Goal: Communication & Community: Share content

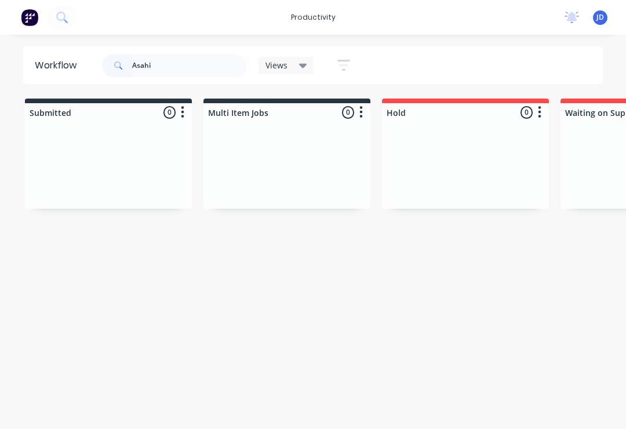
scroll to position [0, 1937]
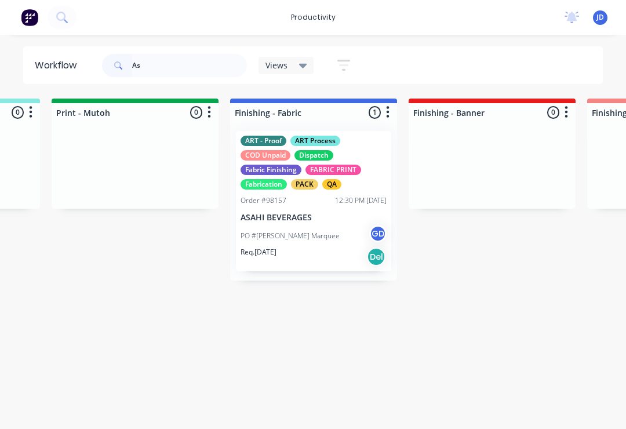
type input "A"
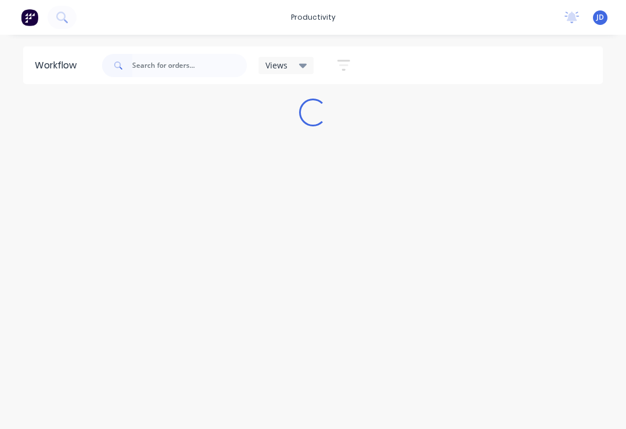
scroll to position [0, 0]
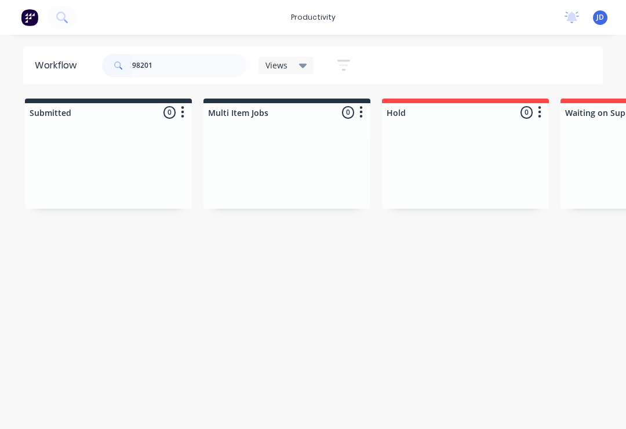
type input "98201"
click at [206, 168] on div at bounding box center [286, 165] width 167 height 87
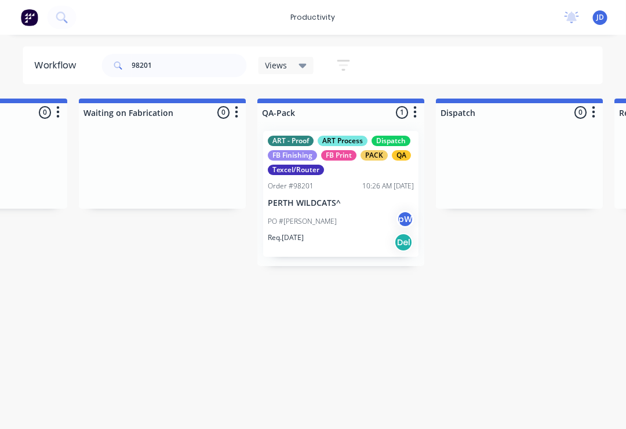
scroll to position [0, 2802]
click at [343, 224] on div "PO #[PERSON_NAME]" at bounding box center [341, 221] width 146 height 22
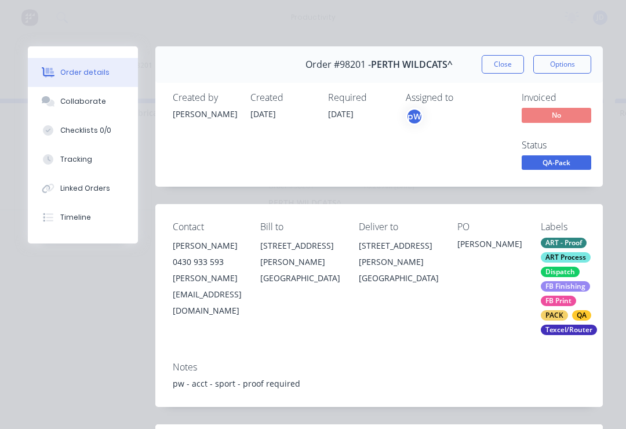
click at [92, 103] on div "Collaborate" at bounding box center [83, 101] width 46 height 10
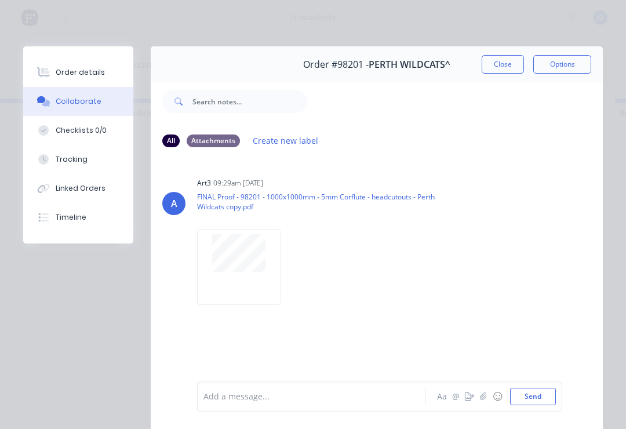
click at [486, 398] on icon "button" at bounding box center [483, 396] width 7 height 8
click at [539, 392] on button "Send" at bounding box center [533, 396] width 46 height 17
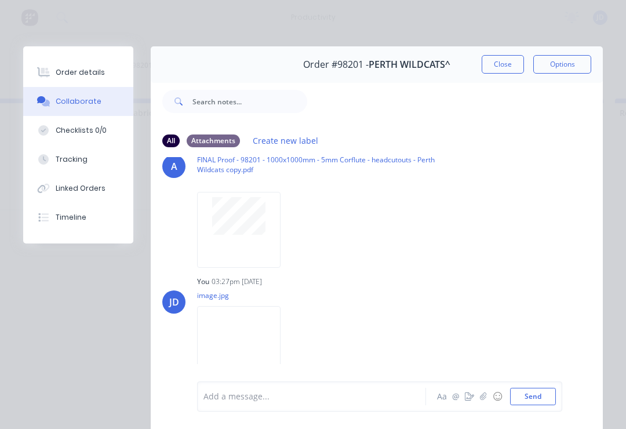
scroll to position [36, 0]
click at [482, 402] on button "button" at bounding box center [484, 397] width 14 height 14
click at [544, 395] on button "Send" at bounding box center [533, 396] width 46 height 17
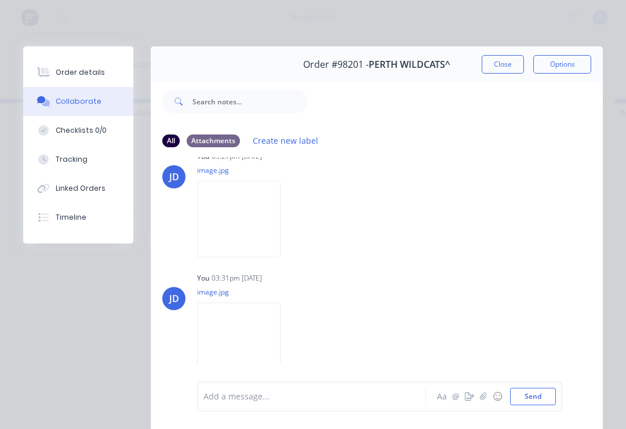
scroll to position [162, 0]
click at [486, 402] on button "button" at bounding box center [484, 397] width 14 height 14
click at [548, 397] on button "Send" at bounding box center [533, 396] width 46 height 17
click at [484, 398] on icon "button" at bounding box center [483, 396] width 6 height 8
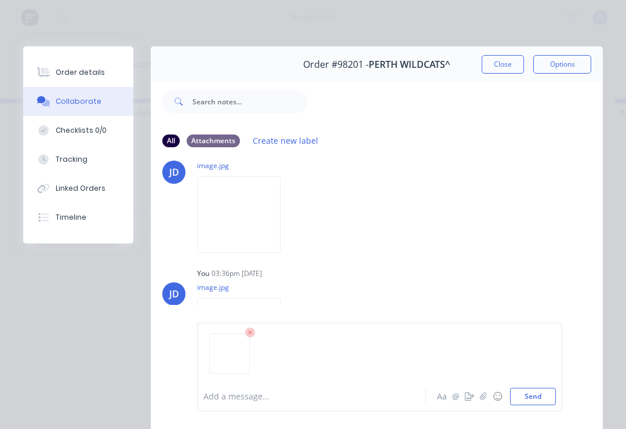
click at [540, 398] on button "Send" at bounding box center [533, 396] width 46 height 17
click at [485, 402] on button "button" at bounding box center [484, 397] width 14 height 14
click at [542, 397] on button "Send" at bounding box center [533, 396] width 46 height 17
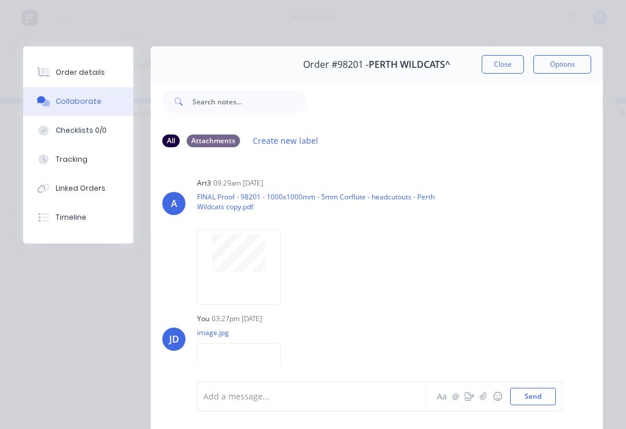
scroll to position [0, 0]
click at [505, 62] on button "Close" at bounding box center [503, 64] width 42 height 19
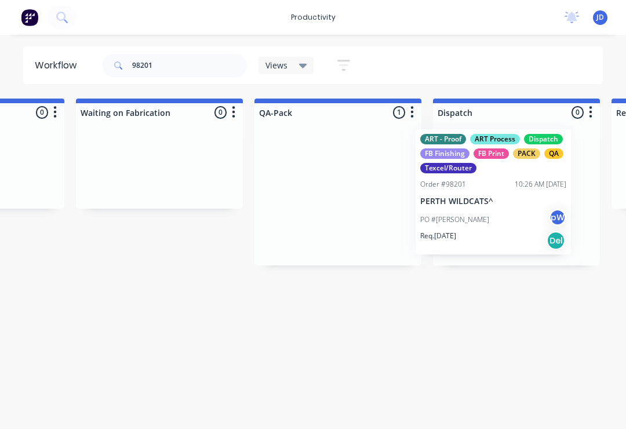
scroll to position [0, 2809]
